Goal: Information Seeking & Learning: Learn about a topic

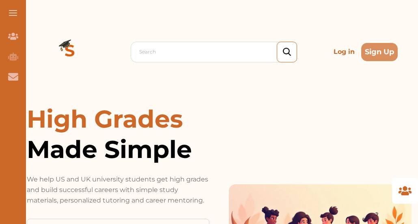
click at [345, 52] on p "Log in" at bounding box center [344, 52] width 28 height 16
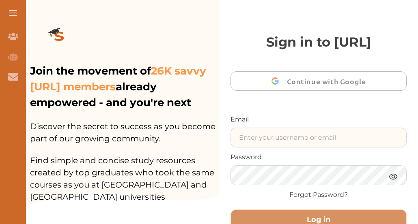
type input "[EMAIL_ADDRESS][DOMAIN_NAME]"
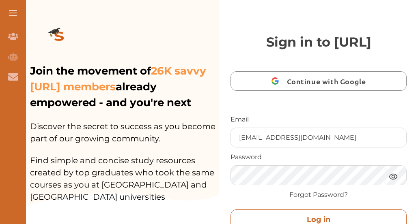
click at [297, 216] on button "Log in" at bounding box center [318, 220] width 176 height 21
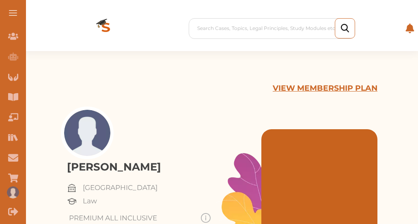
click at [12, 15] on span at bounding box center [13, 15] width 8 height 1
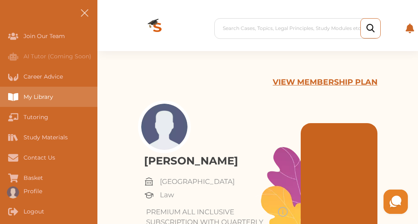
click at [39, 92] on div "My Library" at bounding box center [48, 97] width 97 height 20
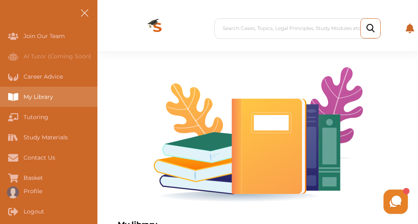
click at [35, 101] on div "My Library" at bounding box center [48, 97] width 97 height 20
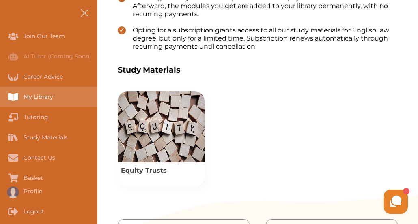
scroll to position [292, 0]
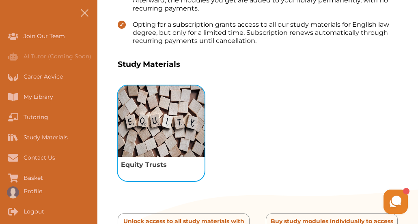
click at [168, 146] on img "View study module: Equity Trusts" at bounding box center [161, 121] width 87 height 71
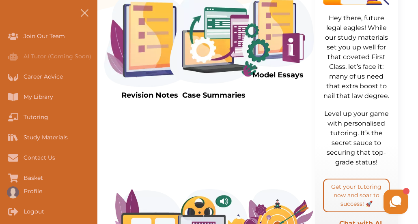
click at [139, 66] on img at bounding box center [149, 40] width 91 height 94
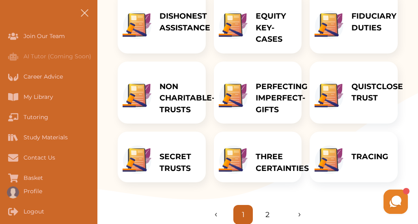
scroll to position [246, 0]
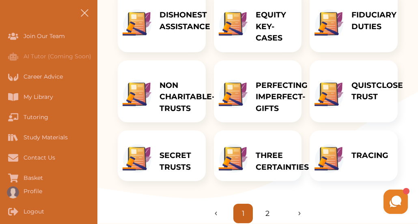
click at [265, 212] on div "1" at bounding box center [316, 202] width 187 height 28
click at [299, 213] on div "1" at bounding box center [316, 202] width 187 height 28
click at [265, 214] on div "1" at bounding box center [316, 202] width 187 height 28
click at [298, 214] on div "1" at bounding box center [316, 202] width 187 height 28
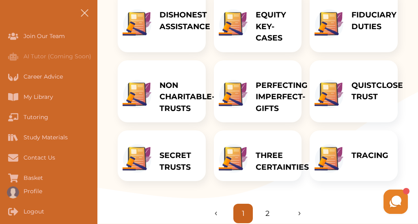
click at [298, 214] on div "1" at bounding box center [316, 202] width 187 height 28
click at [300, 214] on div "1" at bounding box center [316, 202] width 187 height 28
click at [300, 213] on div "1" at bounding box center [316, 202] width 187 height 28
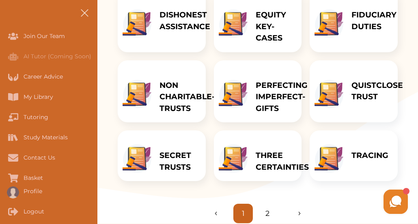
click at [267, 215] on div "1" at bounding box center [316, 202] width 187 height 28
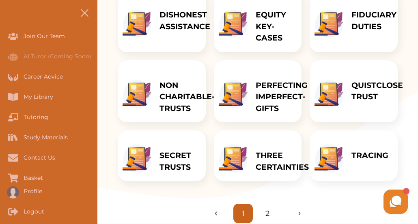
click at [267, 216] on link "2" at bounding box center [267, 213] width 4 height 11
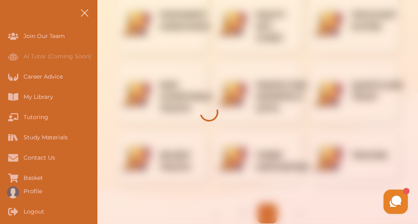
click at [267, 216] on div at bounding box center [209, 112] width 418 height 224
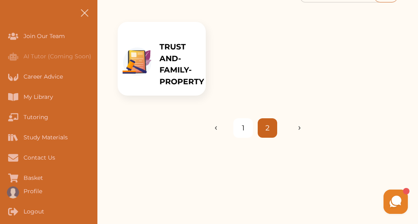
scroll to position [132, 0]
click at [243, 130] on link "1" at bounding box center [243, 127] width 3 height 11
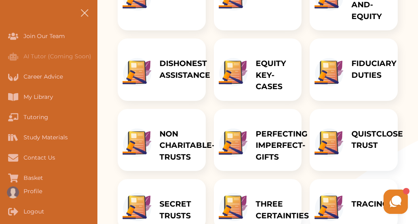
scroll to position [213, 0]
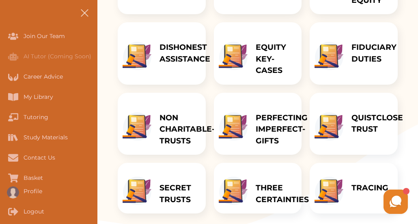
click at [156, 192] on div "SECRET TRUSTS" at bounding box center [178, 188] width 54 height 51
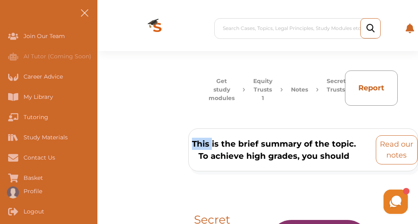
click at [403, 155] on p "Read our notes" at bounding box center [396, 150] width 34 height 22
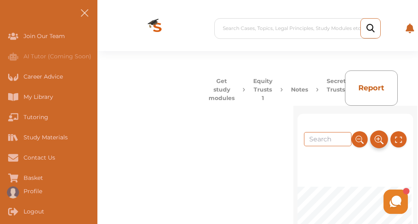
click at [383, 141] on button at bounding box center [379, 140] width 18 height 18
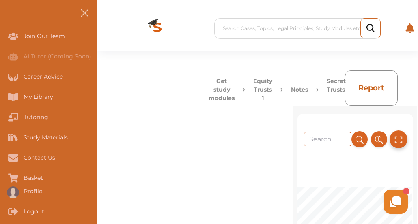
click at [395, 140] on icon at bounding box center [398, 139] width 9 height 13
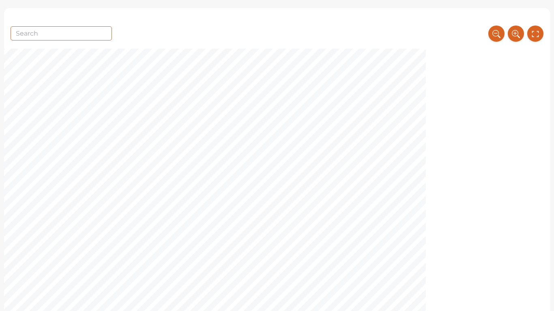
scroll to position [162, 0]
